Goal: Information Seeking & Learning: Check status

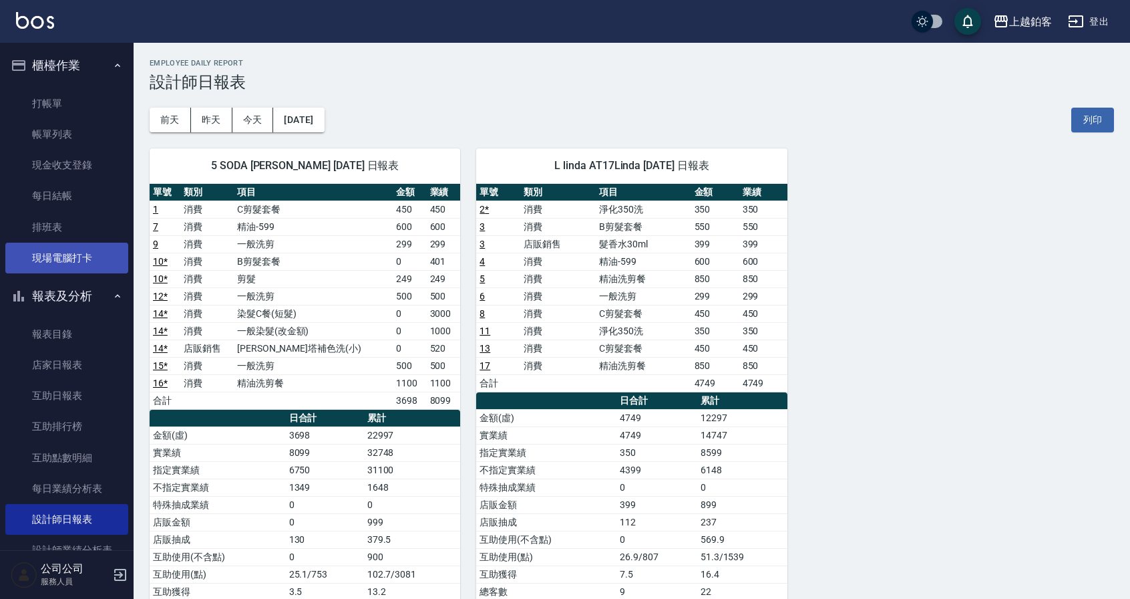
scroll to position [71, 0]
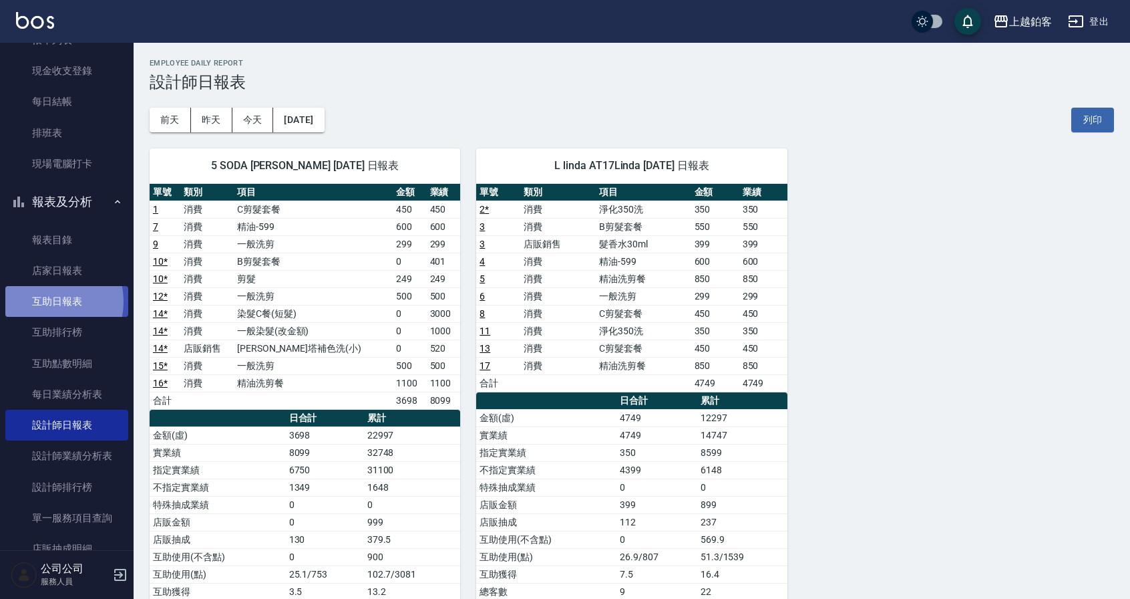
click at [40, 305] on link "互助日報表" at bounding box center [66, 301] width 123 height 31
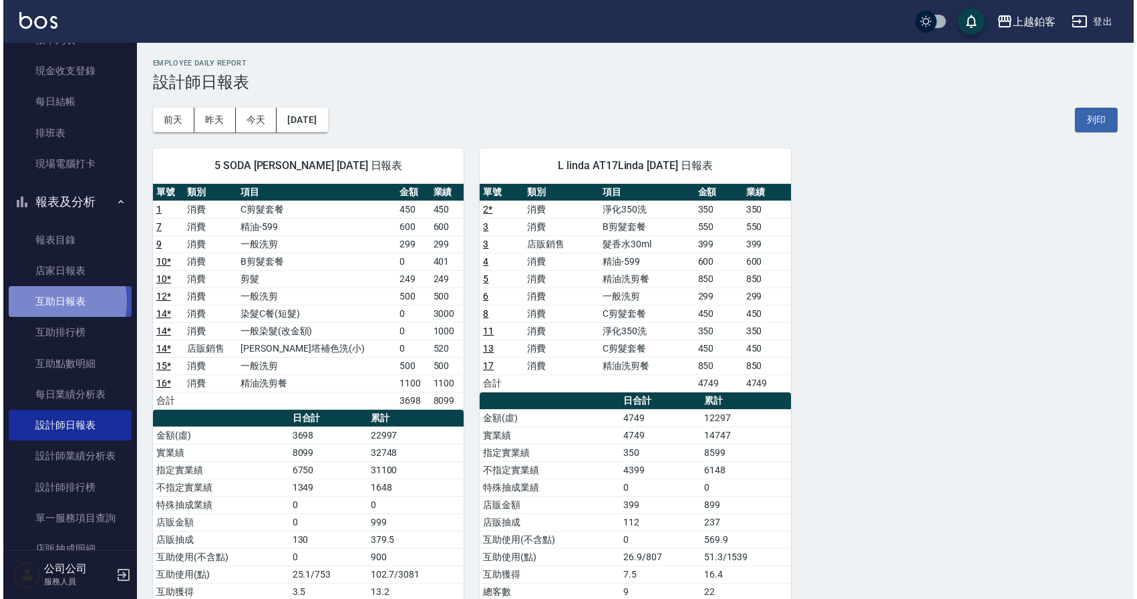
scroll to position [91, 0]
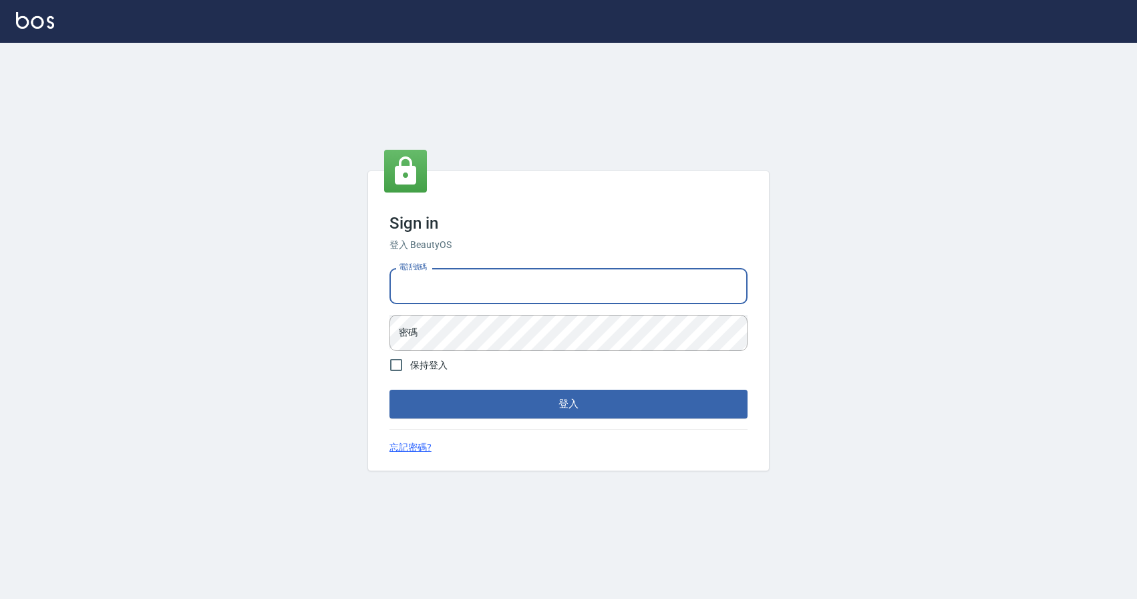
click at [557, 297] on input "電話號碼" at bounding box center [569, 286] width 358 height 36
type input "0424526080"
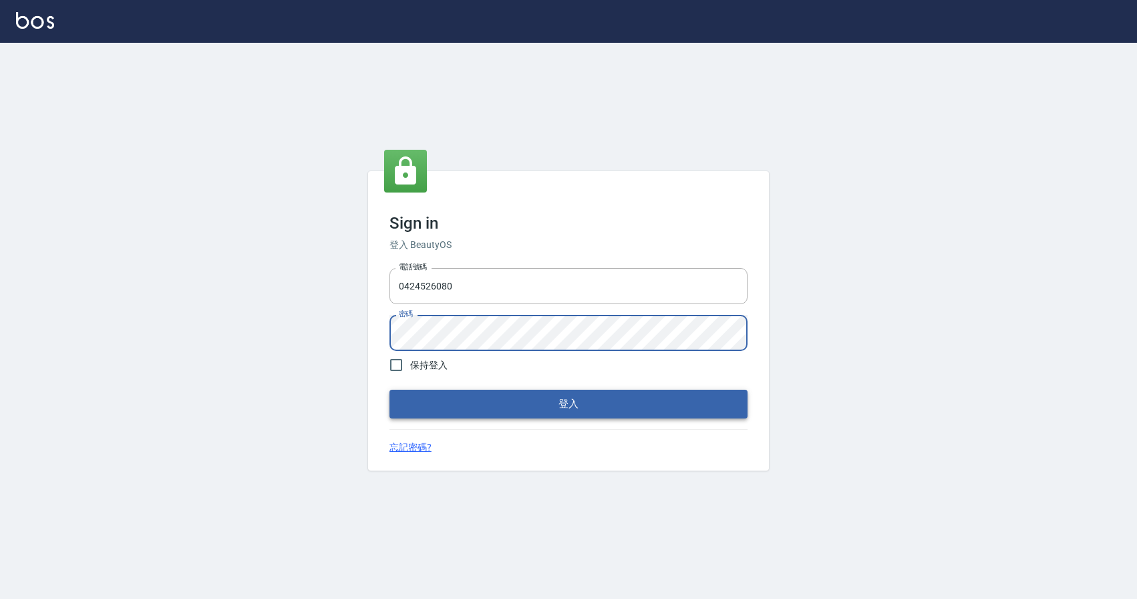
click at [495, 399] on button "登入" at bounding box center [569, 404] width 358 height 28
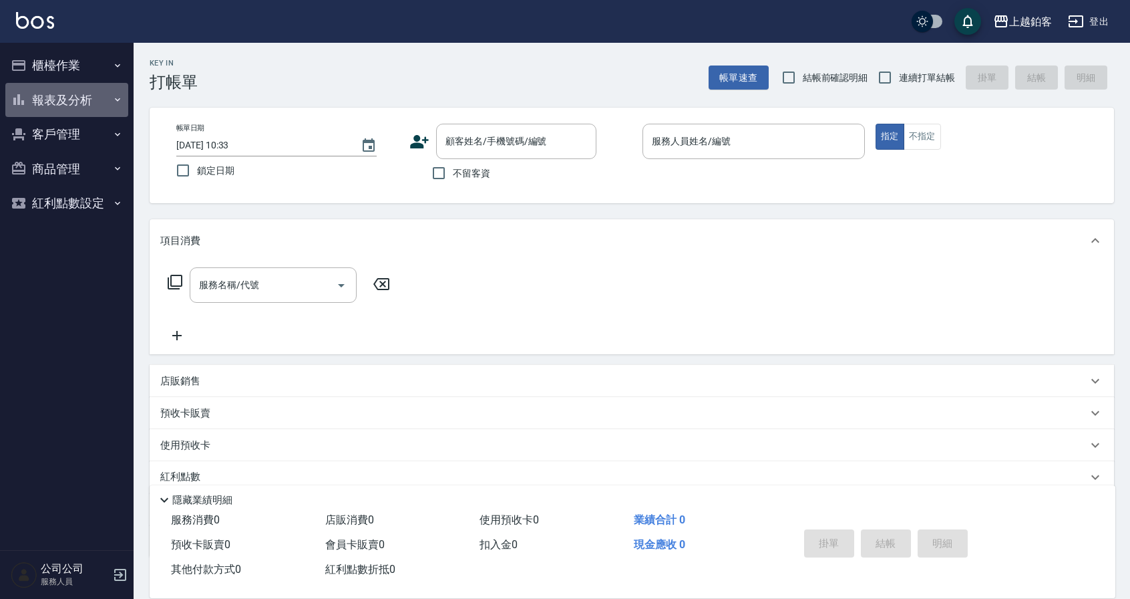
click at [73, 100] on button "報表及分析" at bounding box center [66, 100] width 123 height 35
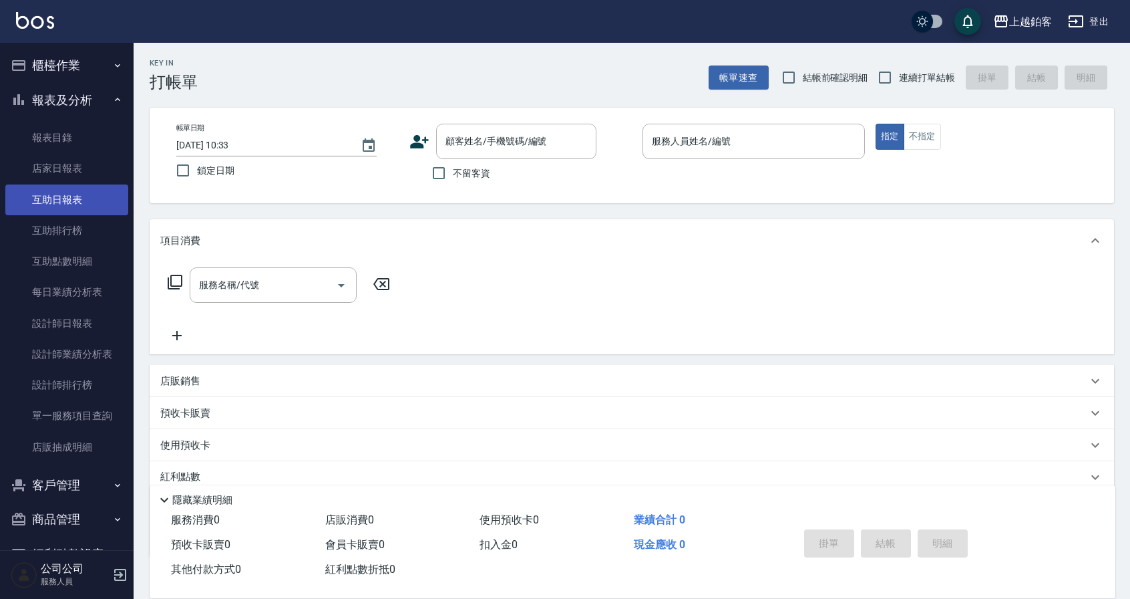
click at [63, 202] on link "互助日報表" at bounding box center [66, 199] width 123 height 31
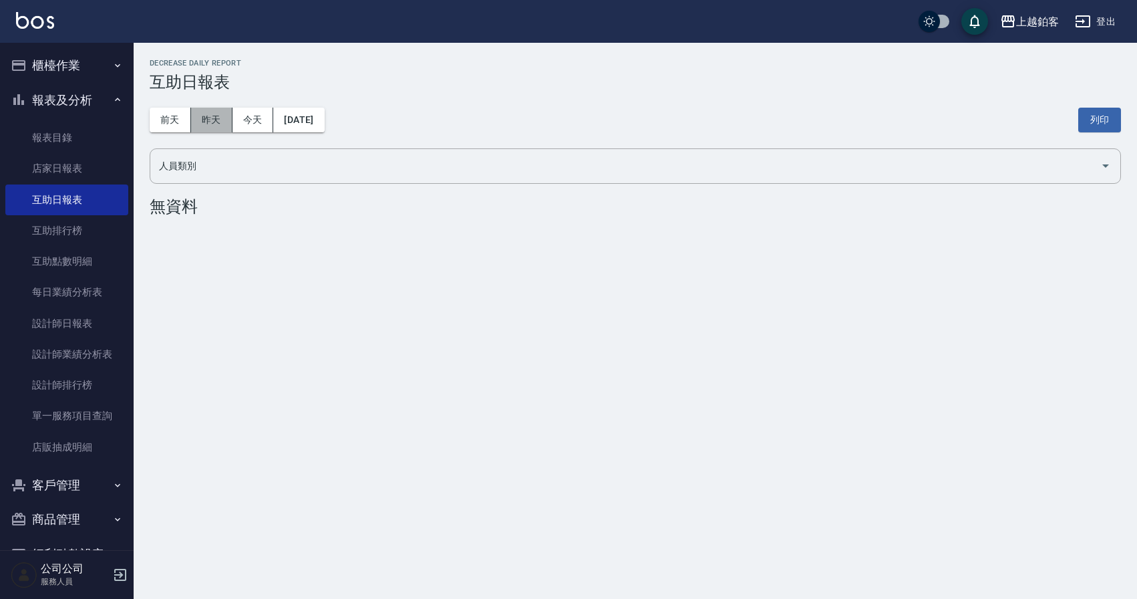
click at [196, 118] on button "昨天" at bounding box center [211, 120] width 41 height 25
